Goal: Information Seeking & Learning: Compare options

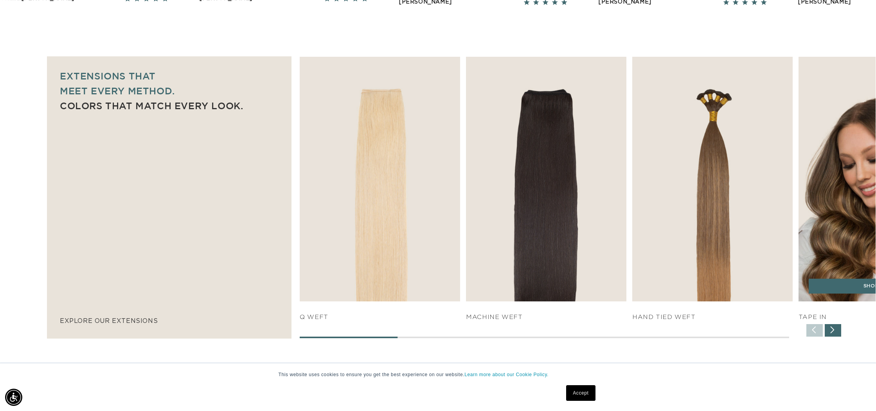
scroll to position [0, 1391]
click at [840, 295] on div "SHOP NOW" at bounding box center [878, 290] width 160 height 23
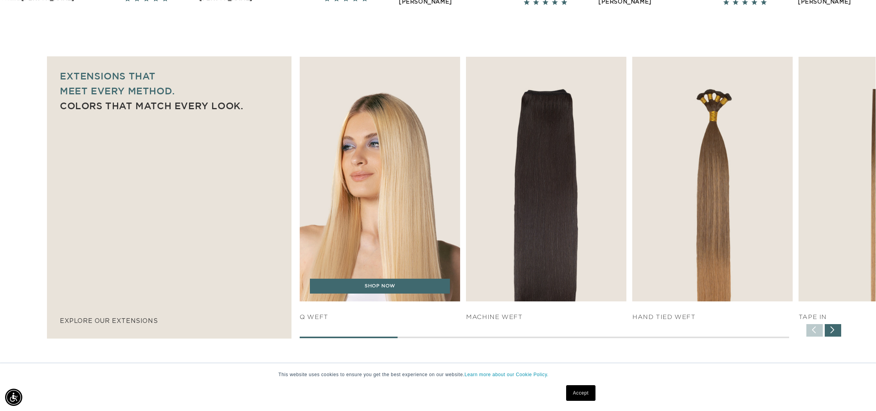
scroll to position [0, 0]
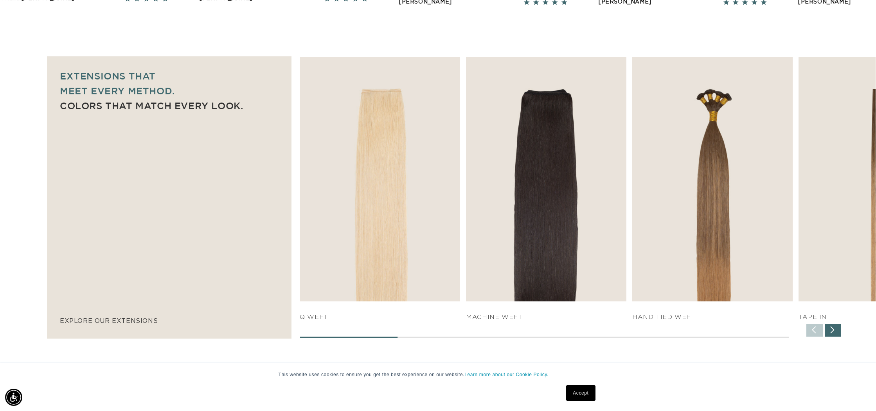
click at [837, 329] on div "Next slide" at bounding box center [833, 330] width 16 height 13
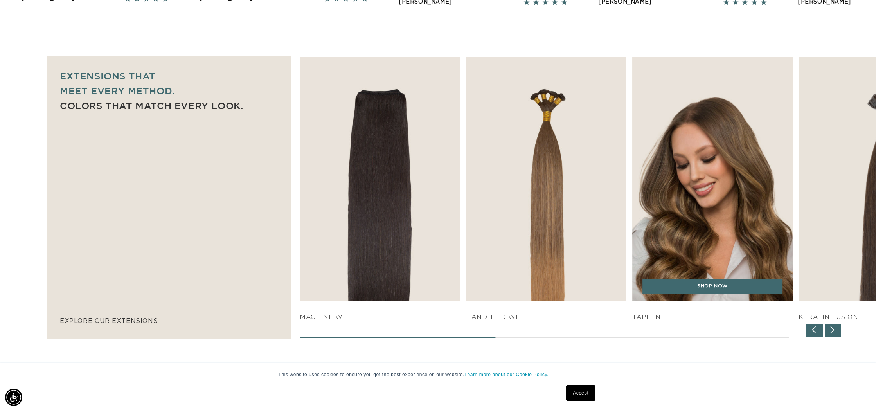
scroll to position [0, 695]
click at [721, 283] on link "SHOP NOW" at bounding box center [712, 286] width 140 height 15
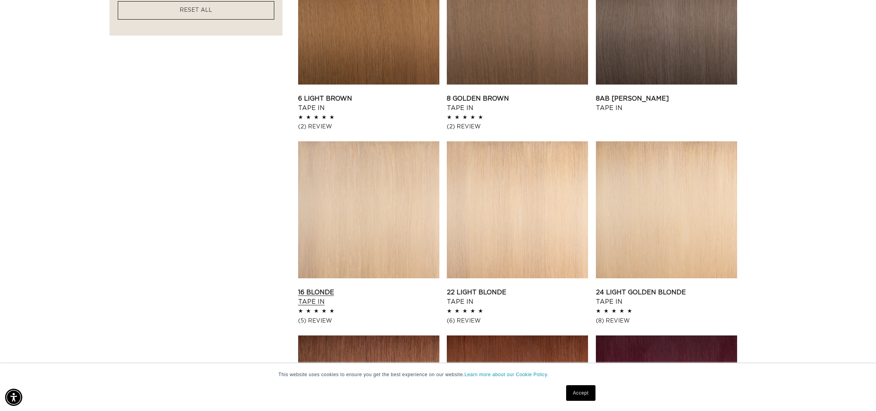
click at [409, 287] on link "16 Blonde Tape In" at bounding box center [368, 296] width 141 height 19
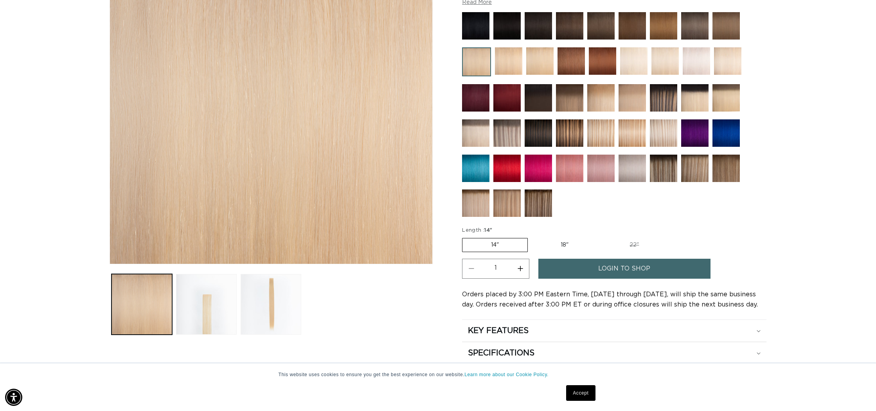
scroll to position [0, 695]
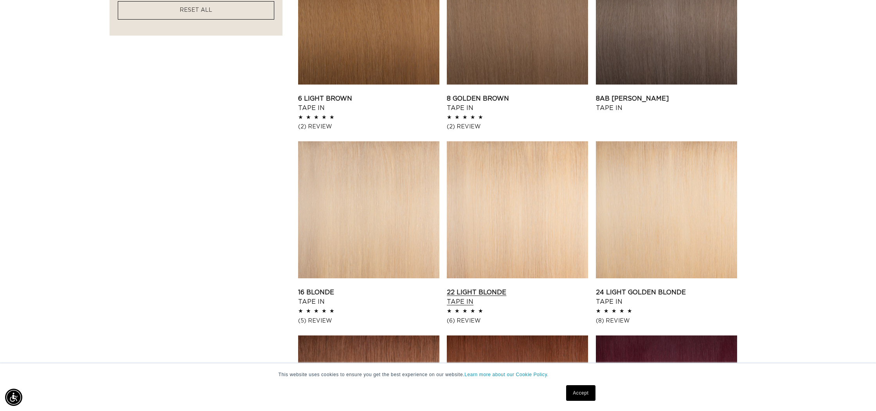
click at [505, 287] on link "22 Light Blonde Tape In" at bounding box center [517, 296] width 141 height 19
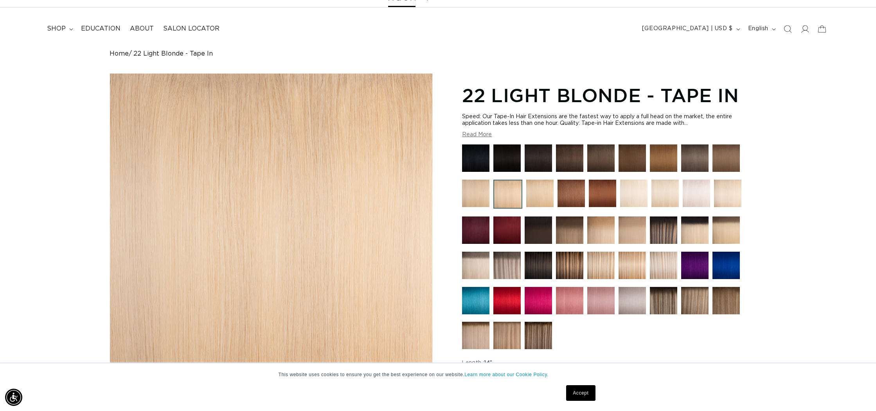
scroll to position [0, 695]
click at [600, 261] on img at bounding box center [600, 265] width 27 height 27
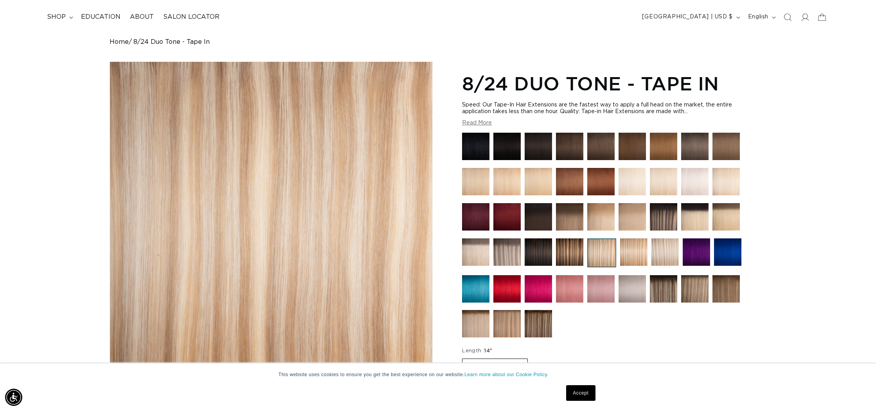
scroll to position [0, 695]
click at [654, 250] on img at bounding box center [664, 251] width 27 height 27
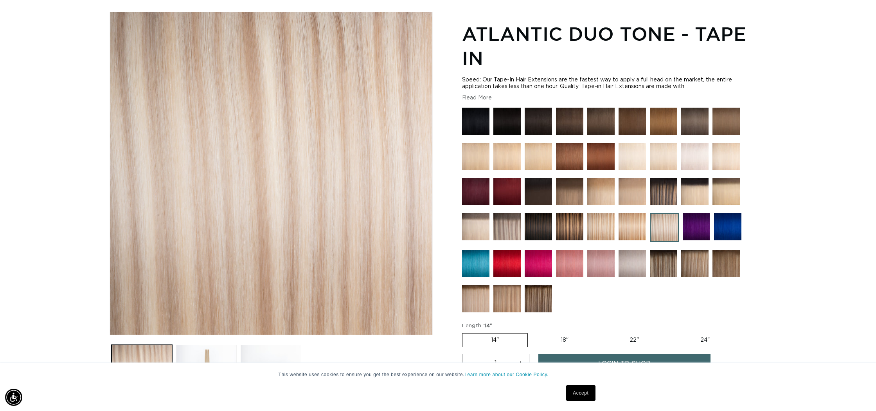
click at [684, 256] on img at bounding box center [694, 263] width 27 height 27
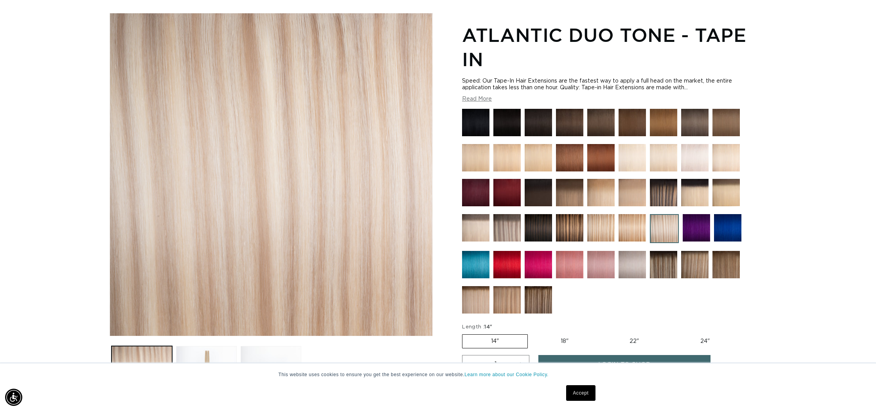
scroll to position [0, 695]
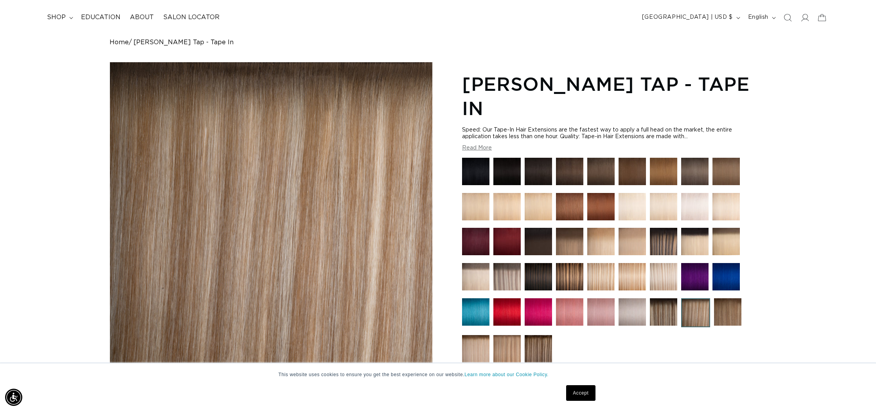
scroll to position [0, 695]
click at [483, 335] on img at bounding box center [475, 348] width 27 height 27
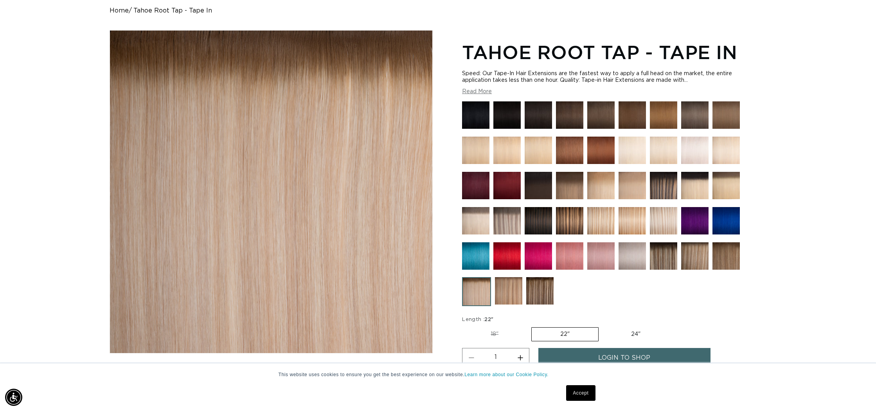
scroll to position [60, 0]
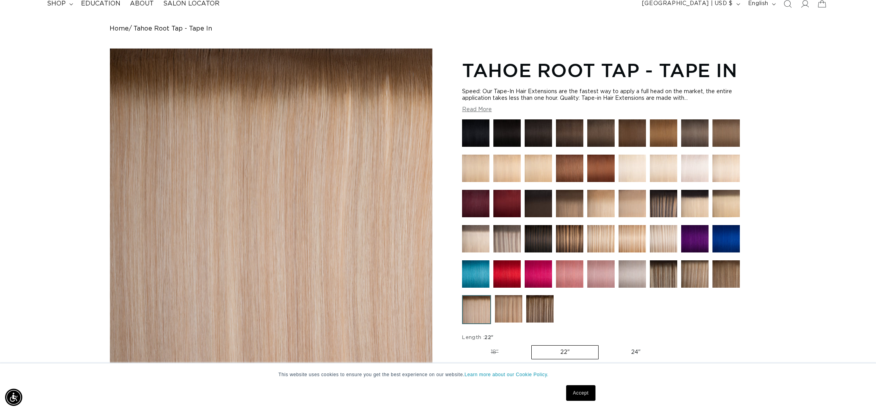
click at [598, 199] on img at bounding box center [600, 203] width 27 height 27
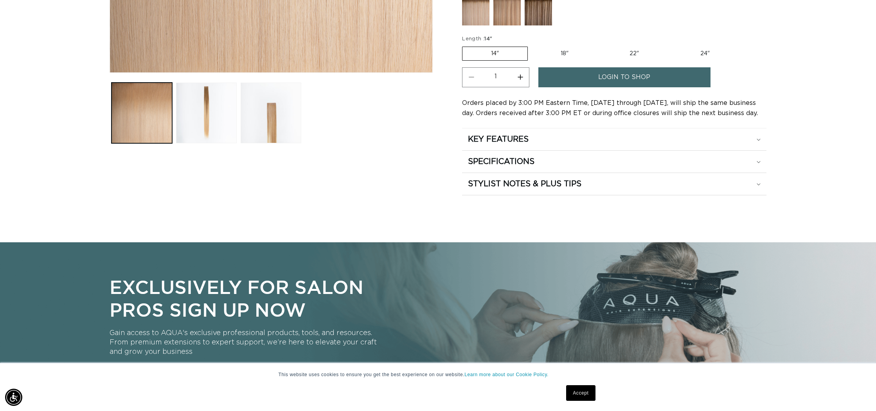
scroll to position [360, 0]
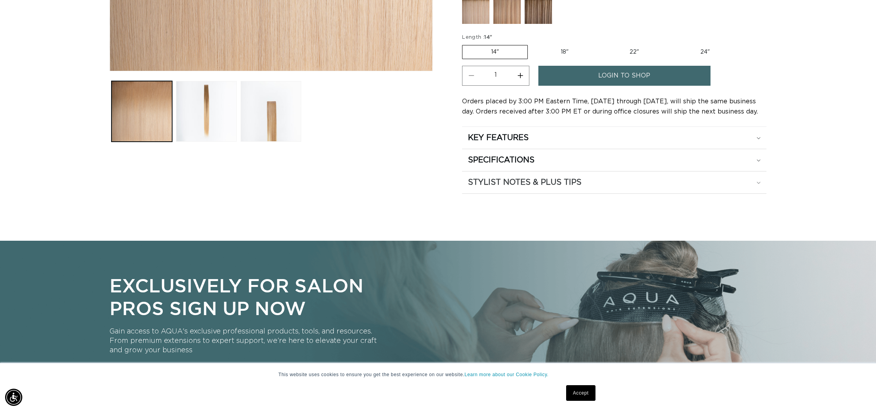
click at [568, 181] on h2 "STYLIST NOTES & PLUS TIPS" at bounding box center [524, 182] width 113 height 10
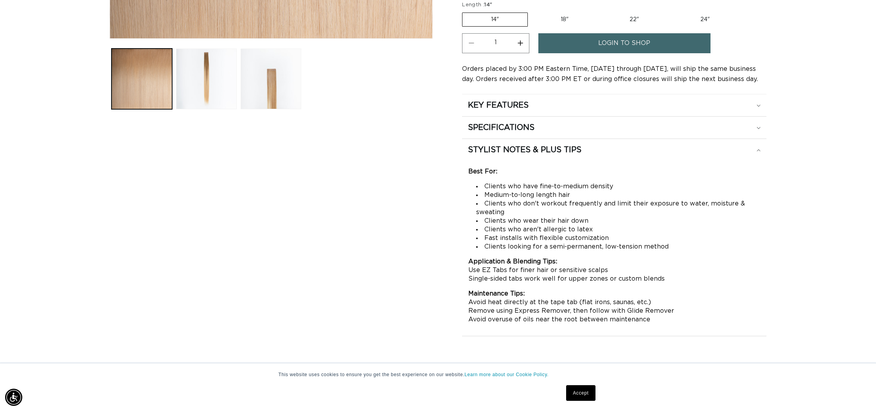
scroll to position [0, 0]
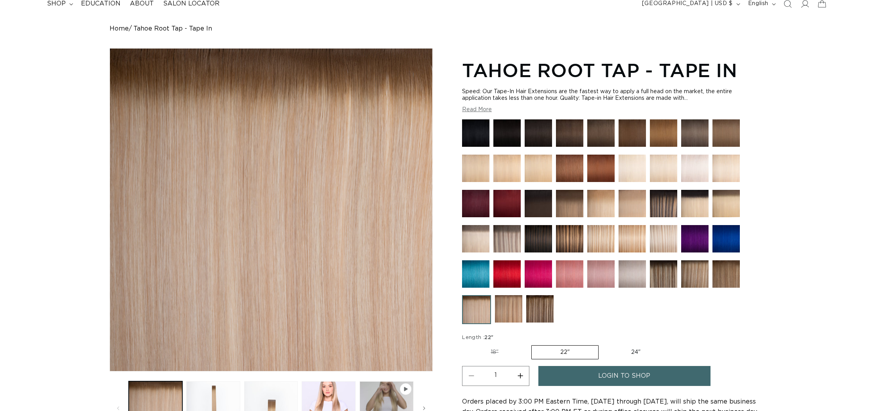
scroll to position [60, 0]
